Goal: Find contact information: Find contact information

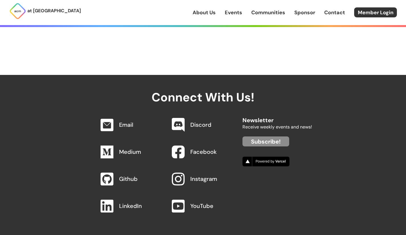
scroll to position [590, 0]
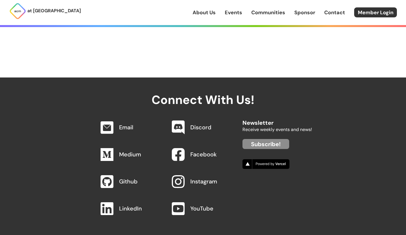
click at [119, 120] on div "Email" at bounding box center [130, 127] width 68 height 21
click at [122, 124] on link "Email" at bounding box center [126, 127] width 14 height 7
click at [129, 124] on link "Email" at bounding box center [126, 127] width 14 height 7
click at [102, 121] on img at bounding box center [106, 127] width 13 height 13
click at [129, 124] on link "Email" at bounding box center [126, 127] width 14 height 7
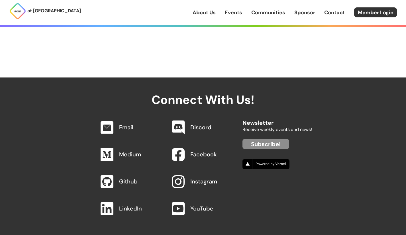
click at [129, 124] on link "Email" at bounding box center [126, 127] width 14 height 7
click at [125, 151] on link "Medium" at bounding box center [130, 154] width 22 height 7
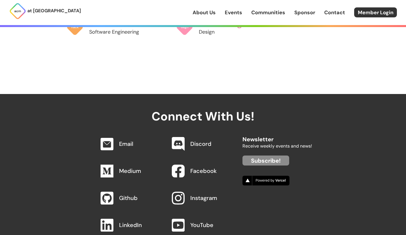
scroll to position [590, 0]
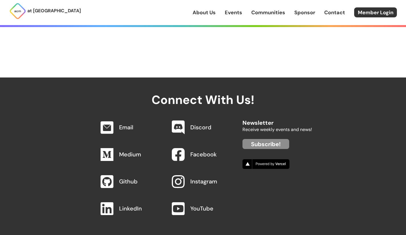
click at [132, 124] on link "Email" at bounding box center [126, 127] width 14 height 7
click at [104, 122] on img at bounding box center [106, 127] width 13 height 13
click at [103, 121] on img at bounding box center [106, 127] width 13 height 13
